Goal: Obtain resource: Obtain resource

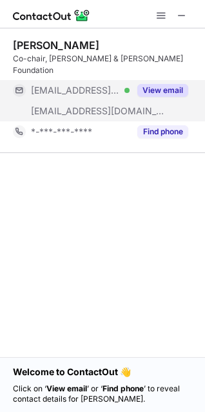
click at [159, 84] on button "View email" at bounding box center [163, 90] width 51 height 13
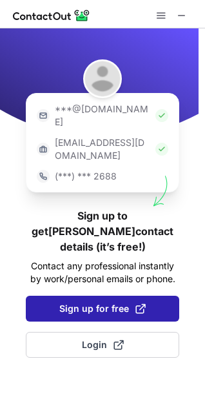
click at [99, 296] on button "Sign up for free" at bounding box center [103, 309] width 154 height 26
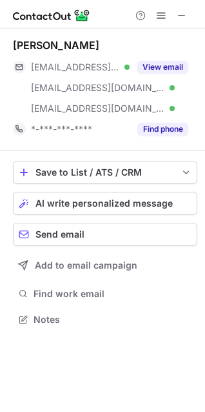
scroll to position [311, 205]
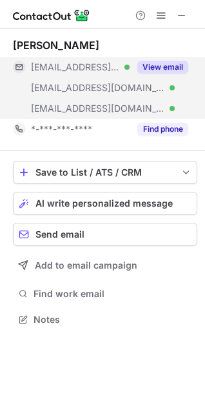
click at [150, 67] on button "View email" at bounding box center [163, 67] width 51 height 13
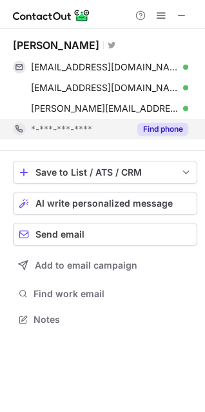
click at [156, 135] on button "Find phone" at bounding box center [163, 129] width 51 height 13
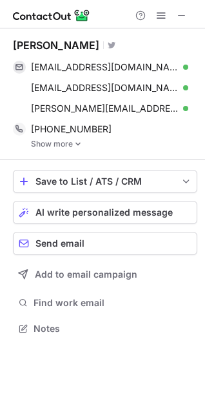
click at [68, 145] on link "Show more" at bounding box center [114, 143] width 167 height 9
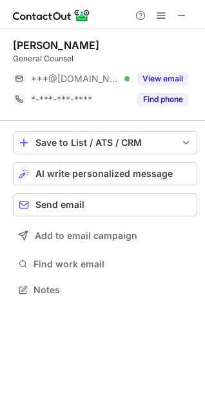
scroll to position [281, 205]
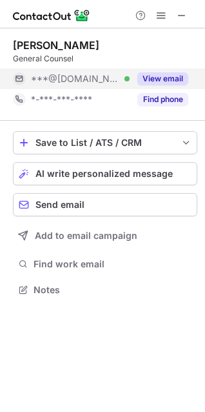
click at [163, 74] on button "View email" at bounding box center [163, 78] width 51 height 13
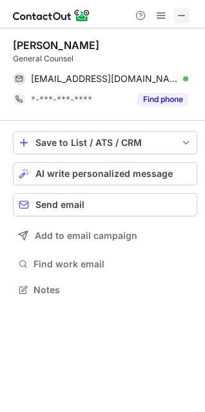
click at [185, 16] on span at bounding box center [182, 15] width 10 height 10
click at [181, 11] on span at bounding box center [182, 15] width 10 height 10
click at [180, 19] on span at bounding box center [182, 15] width 10 height 10
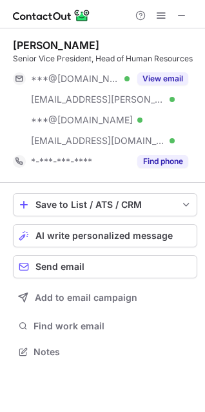
scroll to position [343, 205]
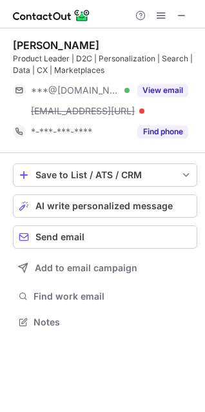
scroll to position [313, 205]
click at [186, 10] on span at bounding box center [182, 15] width 10 height 10
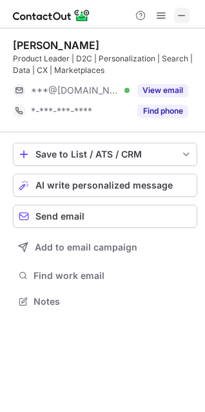
scroll to position [293, 205]
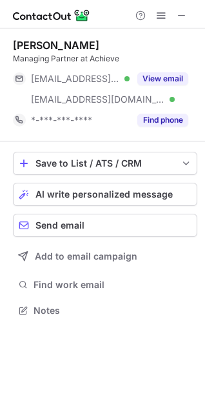
scroll to position [302, 205]
click at [189, 15] on button at bounding box center [181, 15] width 15 height 15
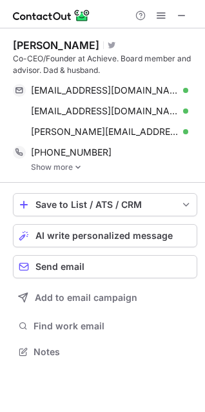
scroll to position [342, 205]
click at [183, 20] on span at bounding box center [182, 15] width 10 height 10
click at [189, 18] on button at bounding box center [181, 15] width 15 height 15
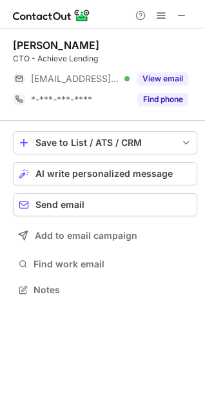
scroll to position [281, 205]
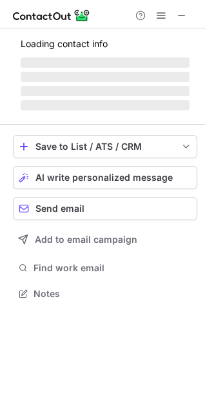
scroll to position [293, 205]
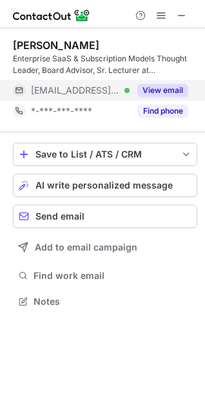
click at [159, 84] on button "View email" at bounding box center [163, 90] width 51 height 13
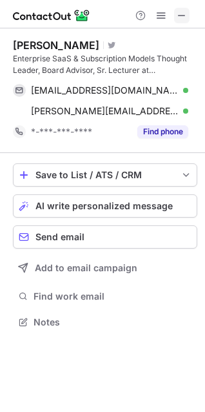
click at [185, 16] on span at bounding box center [182, 15] width 10 height 10
click at [185, 11] on span at bounding box center [182, 15] width 10 height 10
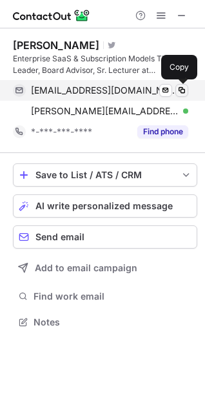
click at [177, 90] on span at bounding box center [182, 90] width 10 height 10
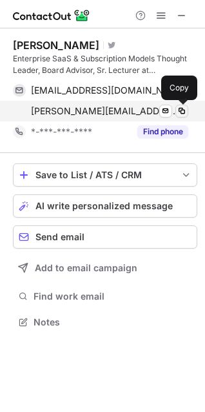
click at [177, 116] on span at bounding box center [182, 111] width 10 height 10
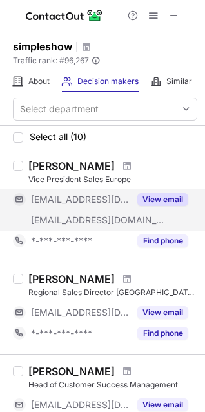
click at [161, 201] on button "View email" at bounding box center [163, 199] width 51 height 13
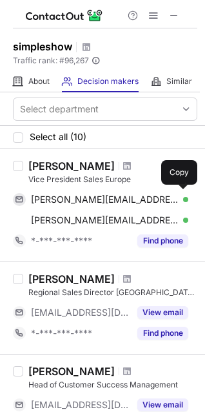
scroll to position [129, 0]
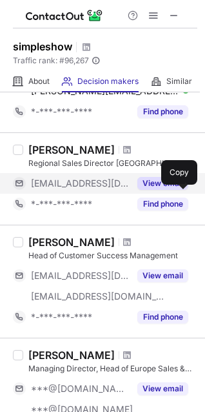
click at [153, 180] on button "View email" at bounding box center [163, 183] width 51 height 13
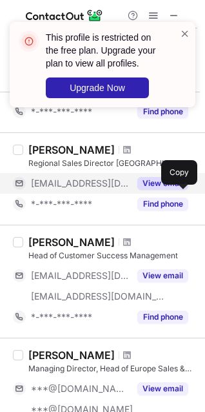
click at [184, 26] on div "This profile is restricted on the free plan. Upgrade your plan to view all prof…" at bounding box center [103, 64] width 186 height 85
click at [185, 30] on span at bounding box center [185, 33] width 10 height 13
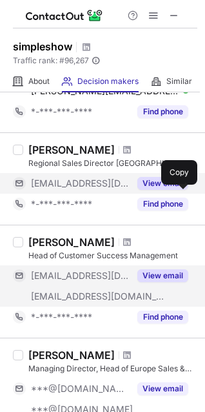
click at [159, 271] on button "View email" at bounding box center [163, 275] width 51 height 13
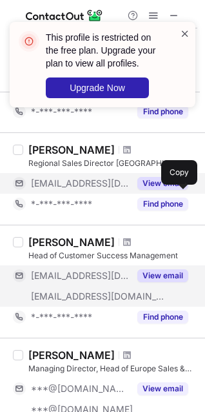
click at [189, 34] on span at bounding box center [185, 33] width 10 height 13
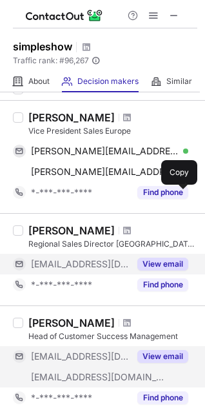
scroll to position [0, 0]
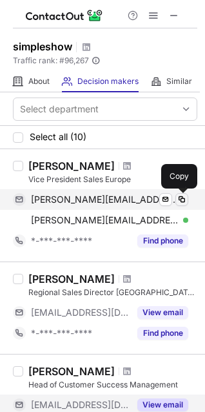
click at [181, 203] on span at bounding box center [182, 199] width 10 height 10
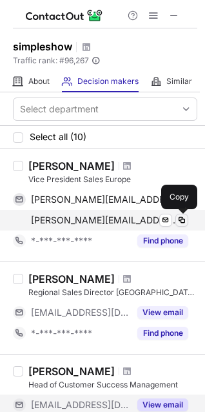
click at [182, 220] on span at bounding box center [182, 220] width 10 height 10
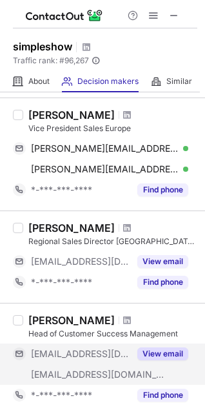
scroll to position [65, 0]
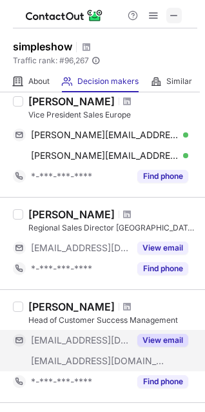
click at [172, 15] on span at bounding box center [174, 15] width 10 height 10
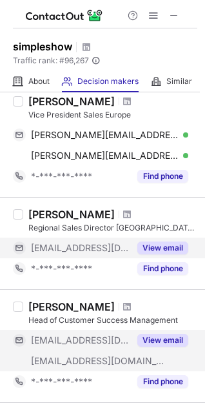
click at [169, 243] on button "View email" at bounding box center [163, 247] width 51 height 13
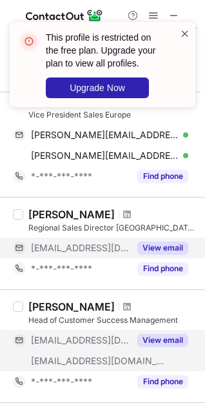
click at [181, 32] on span at bounding box center [185, 33] width 10 height 13
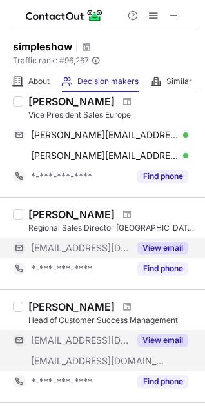
click at [174, 15] on div "This profile is restricted on the free plan. Upgrade your plan to view all prof…" at bounding box center [102, 22] width 207 height 26
click at [176, 14] on span at bounding box center [174, 15] width 10 height 10
